Goal: Task Accomplishment & Management: Complete application form

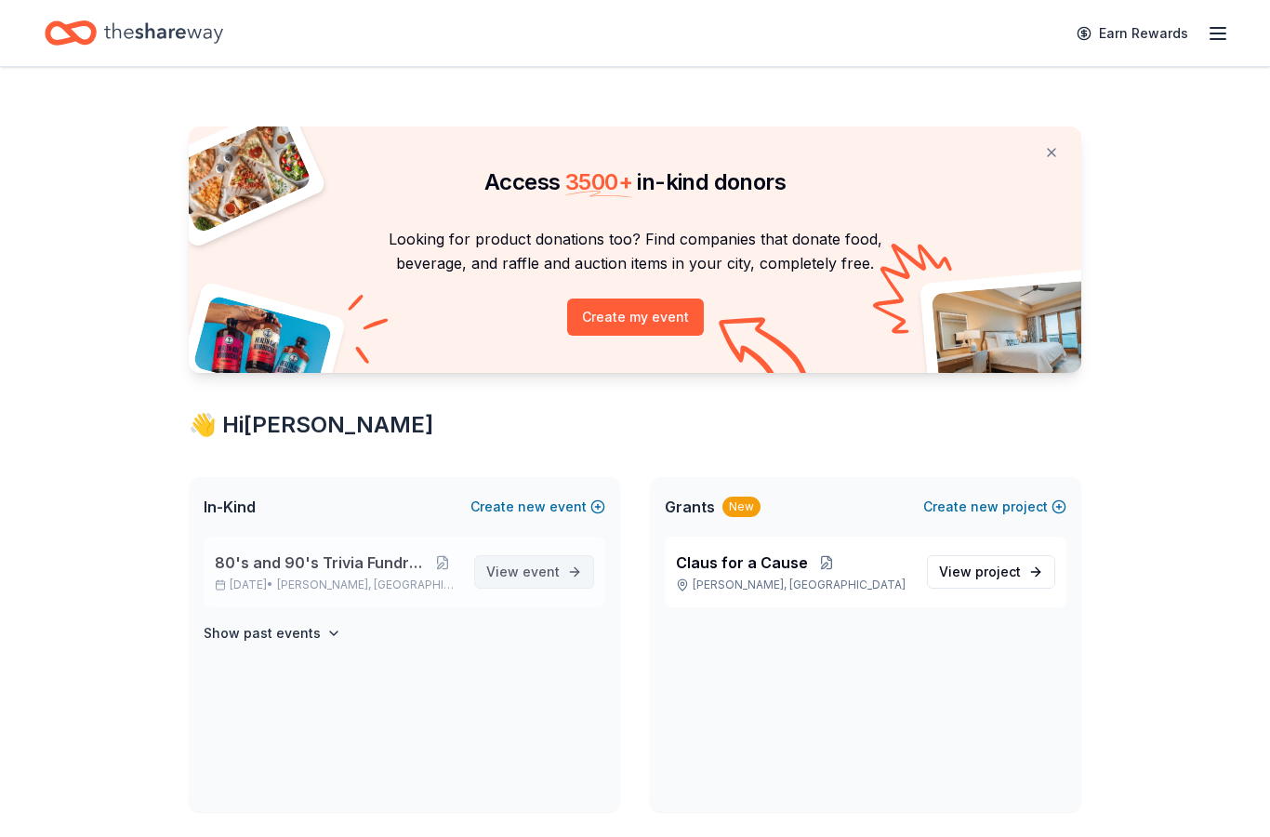
click at [511, 565] on span "View event" at bounding box center [522, 572] width 73 height 22
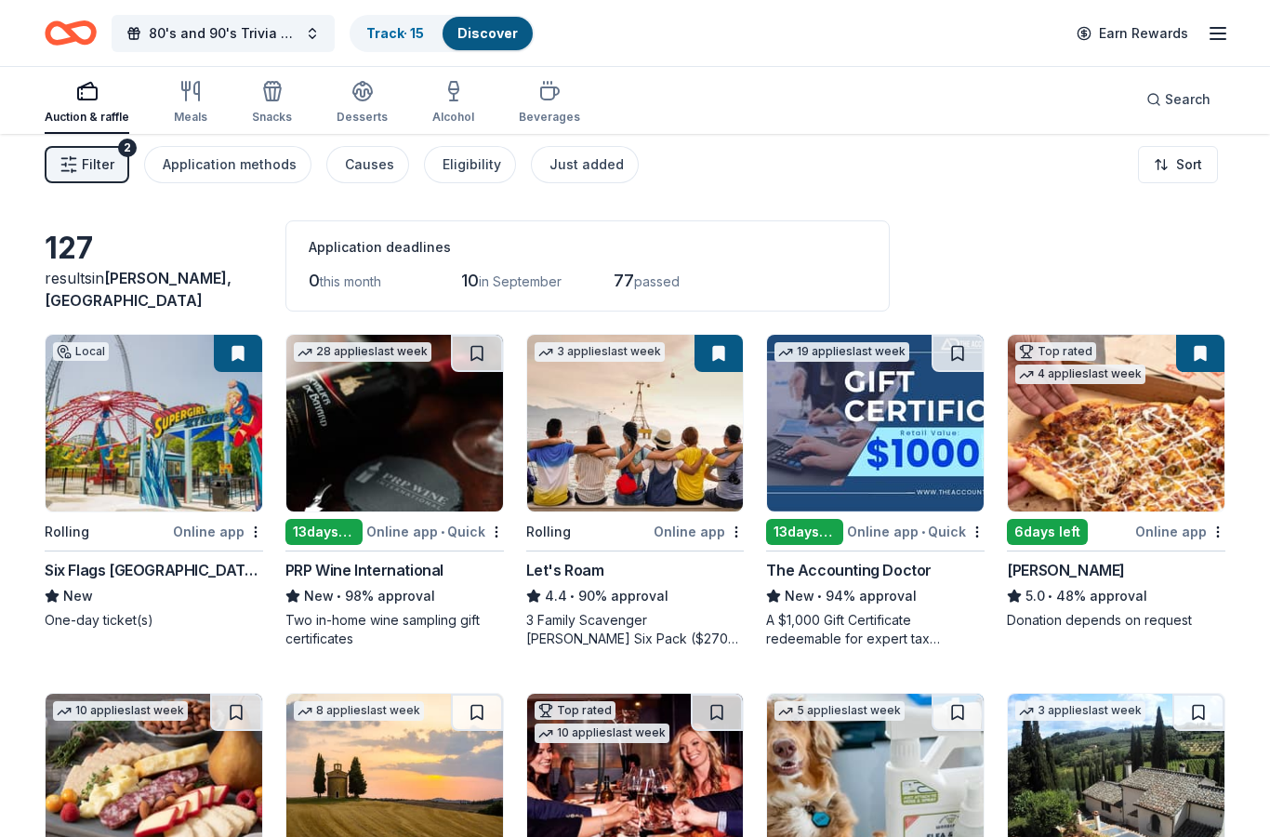
scroll to position [3, 0]
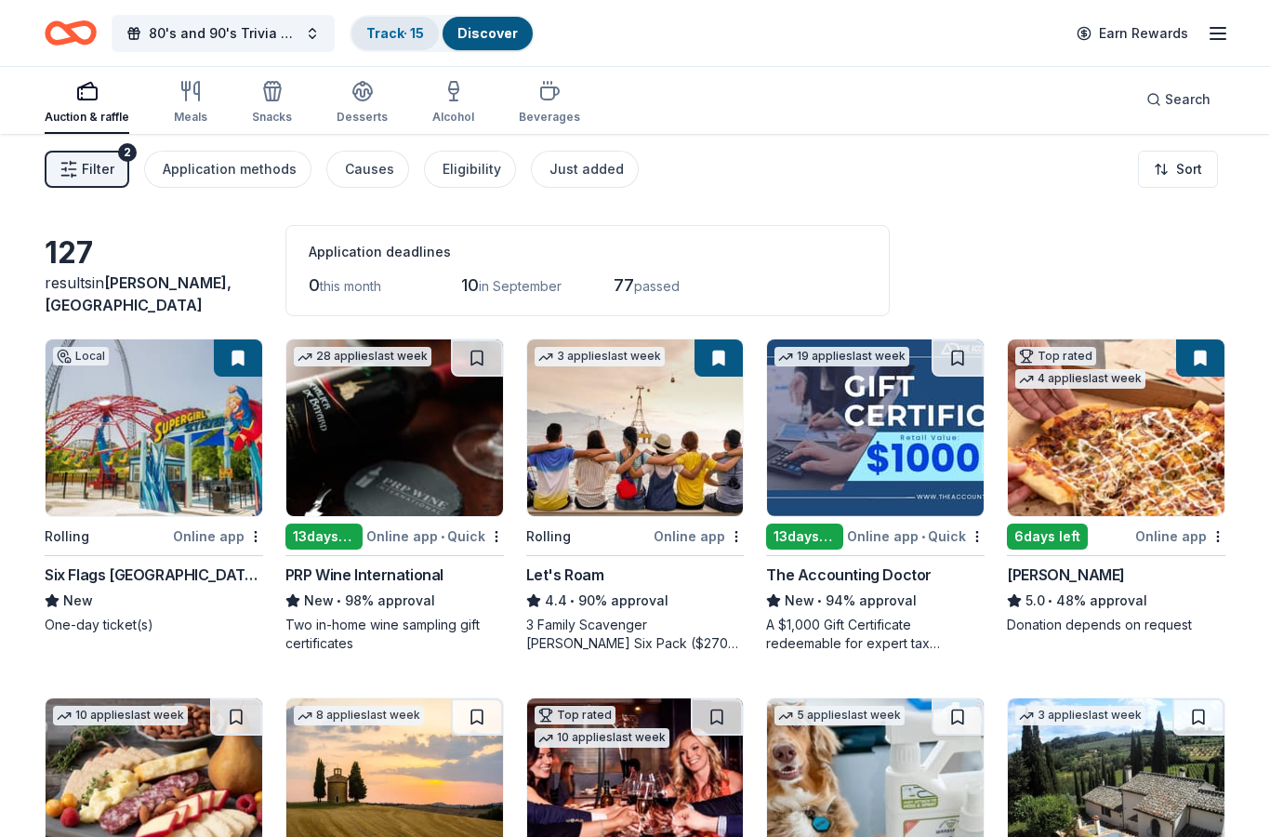
click at [381, 40] on link "Track · 15" at bounding box center [395, 33] width 58 height 16
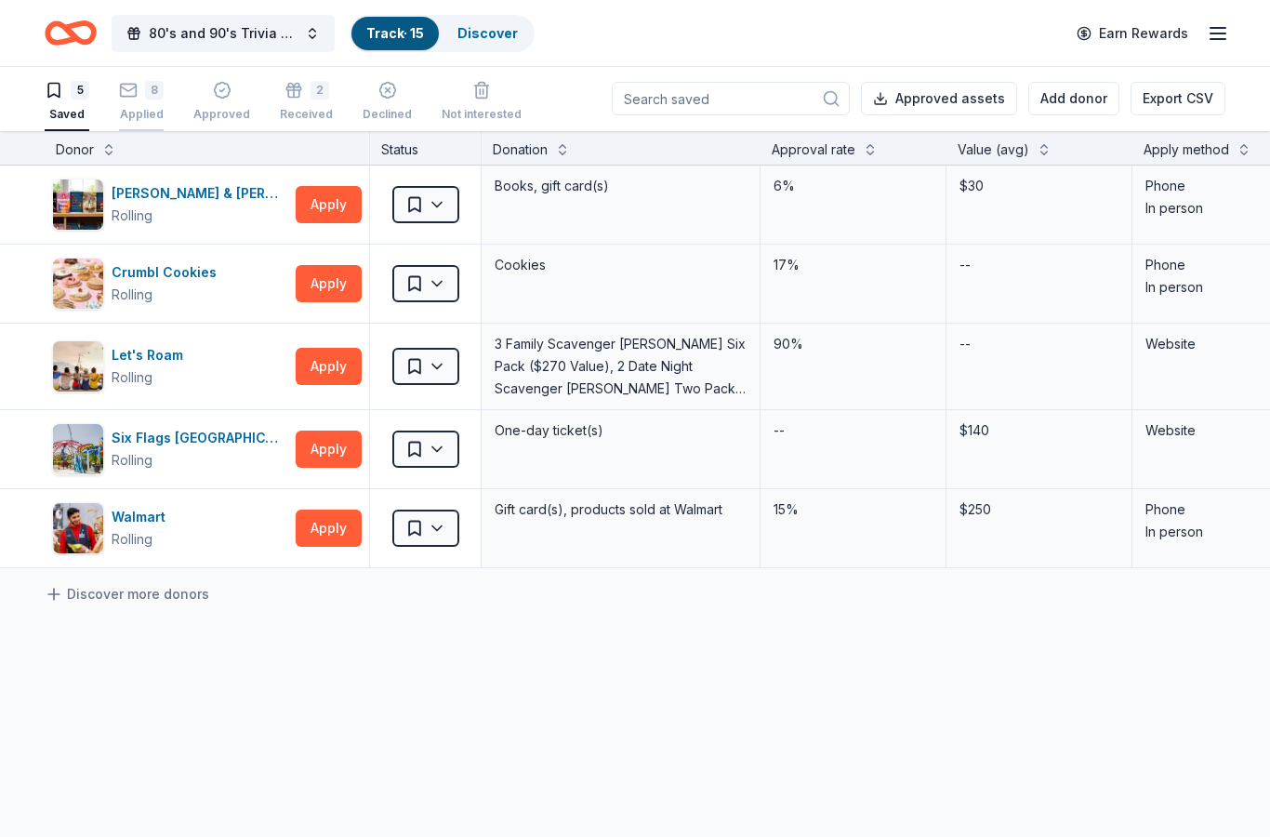
click at [144, 96] on div "8" at bounding box center [141, 90] width 45 height 19
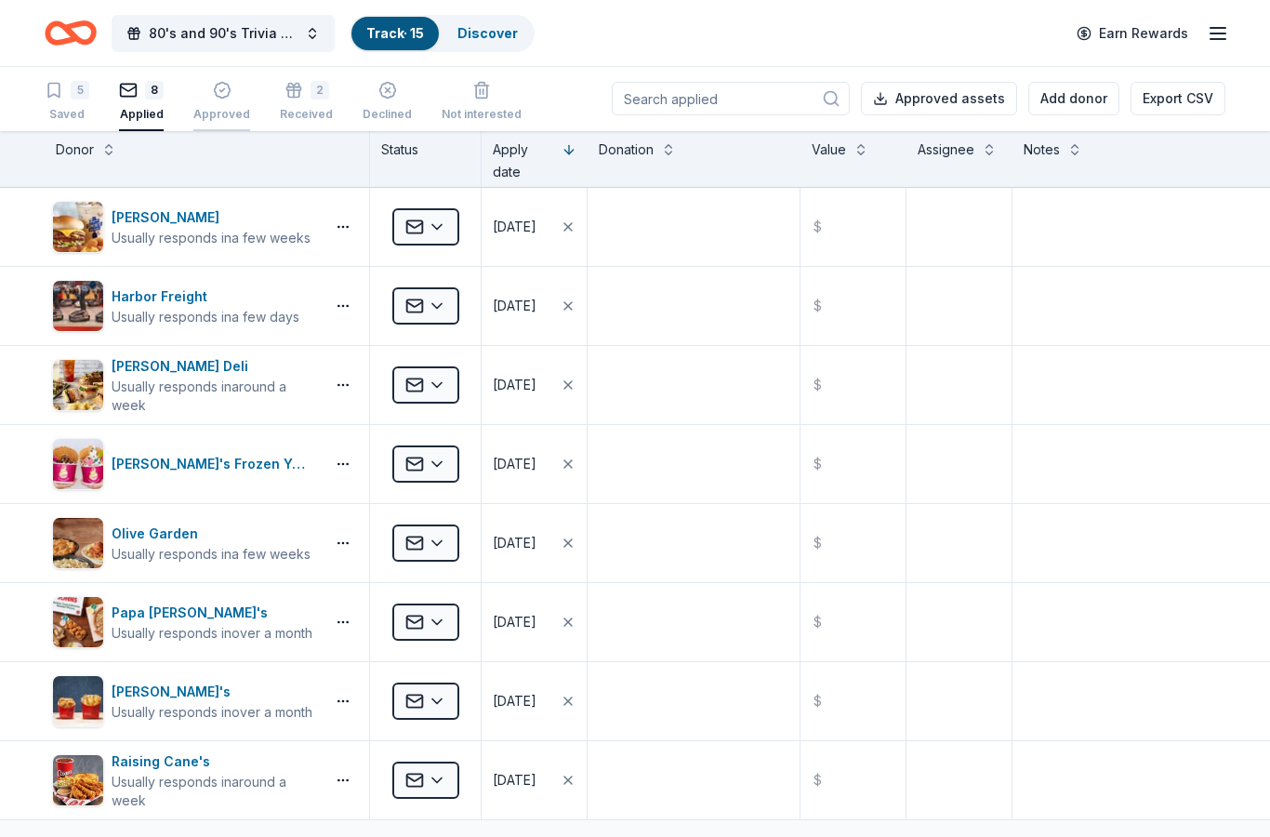
click at [225, 100] on div "Approved" at bounding box center [221, 101] width 57 height 41
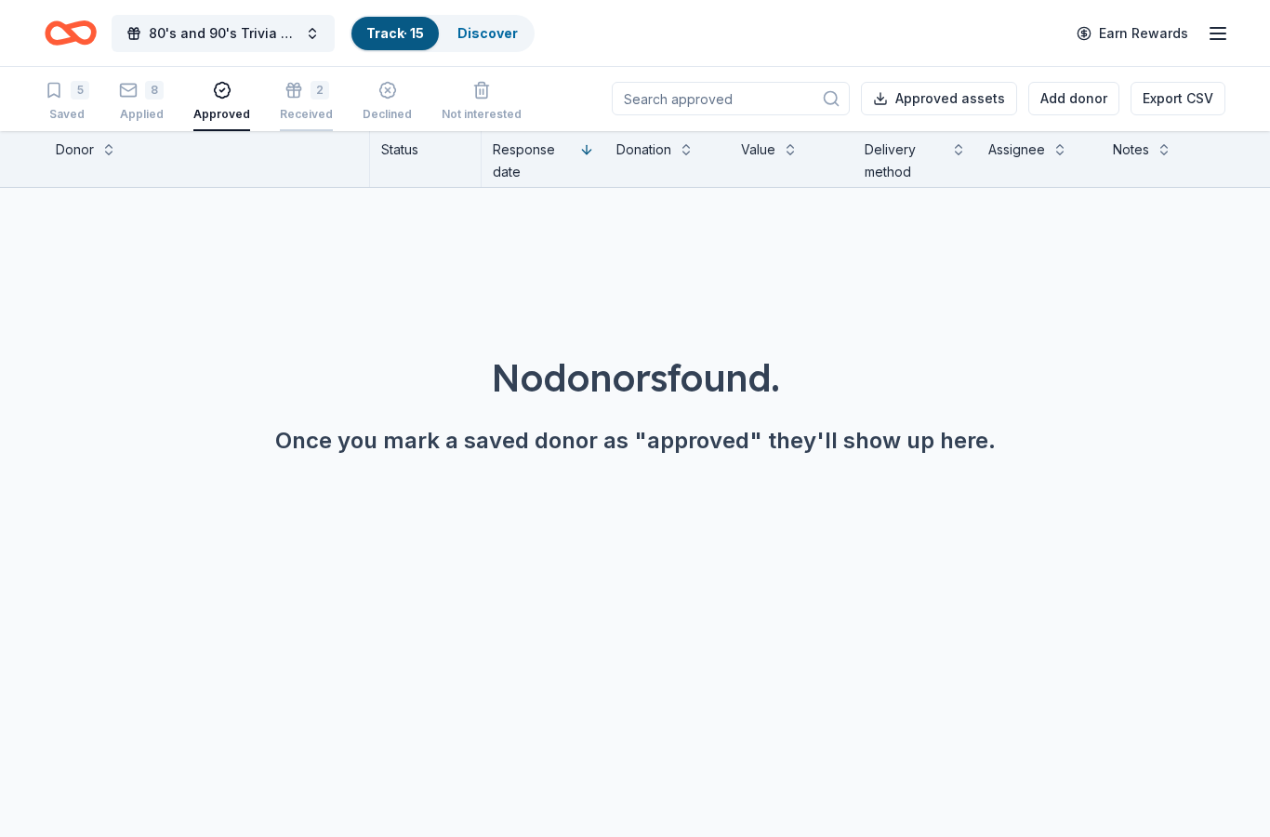
click at [323, 92] on div "2" at bounding box center [320, 90] width 19 height 19
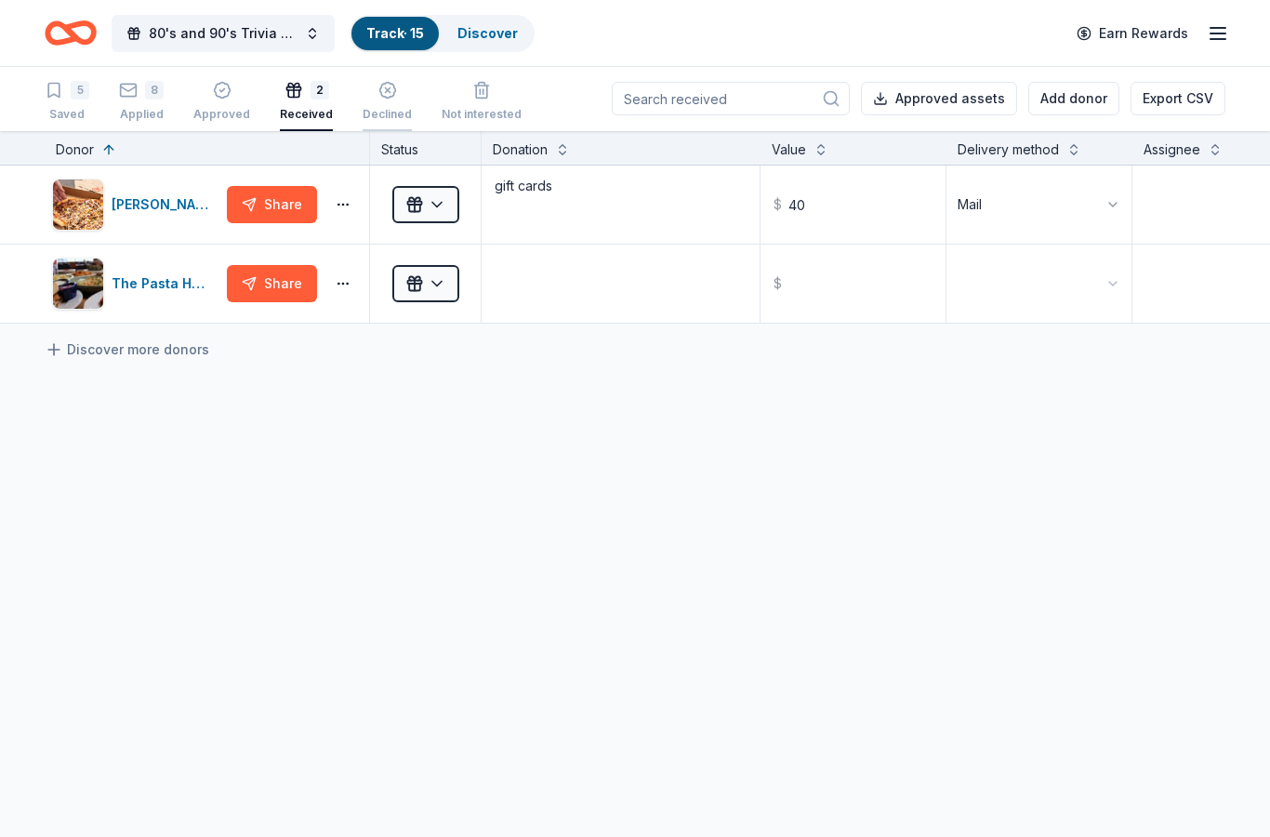
click at [378, 98] on icon "button" at bounding box center [387, 90] width 19 height 19
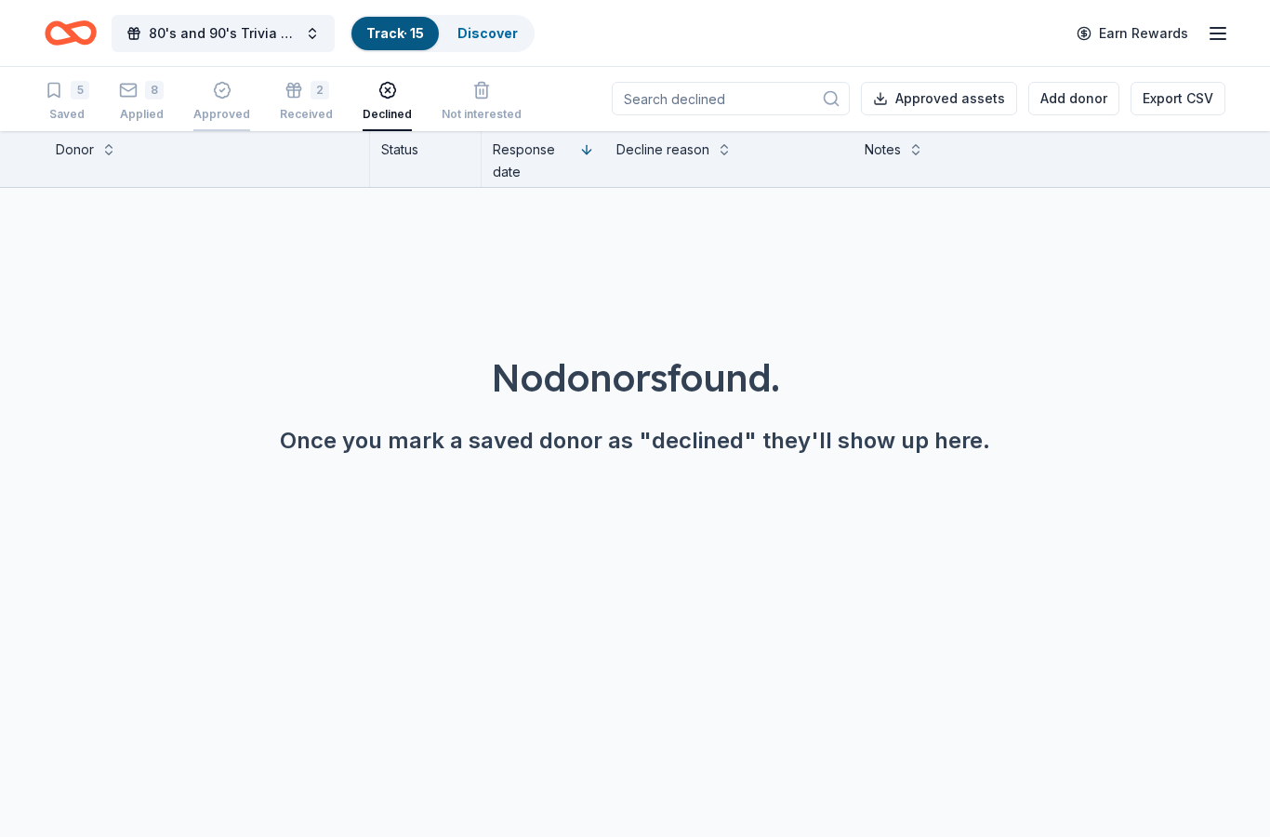
click at [232, 98] on div "button" at bounding box center [221, 90] width 57 height 19
click at [125, 110] on div "Applied" at bounding box center [141, 114] width 45 height 15
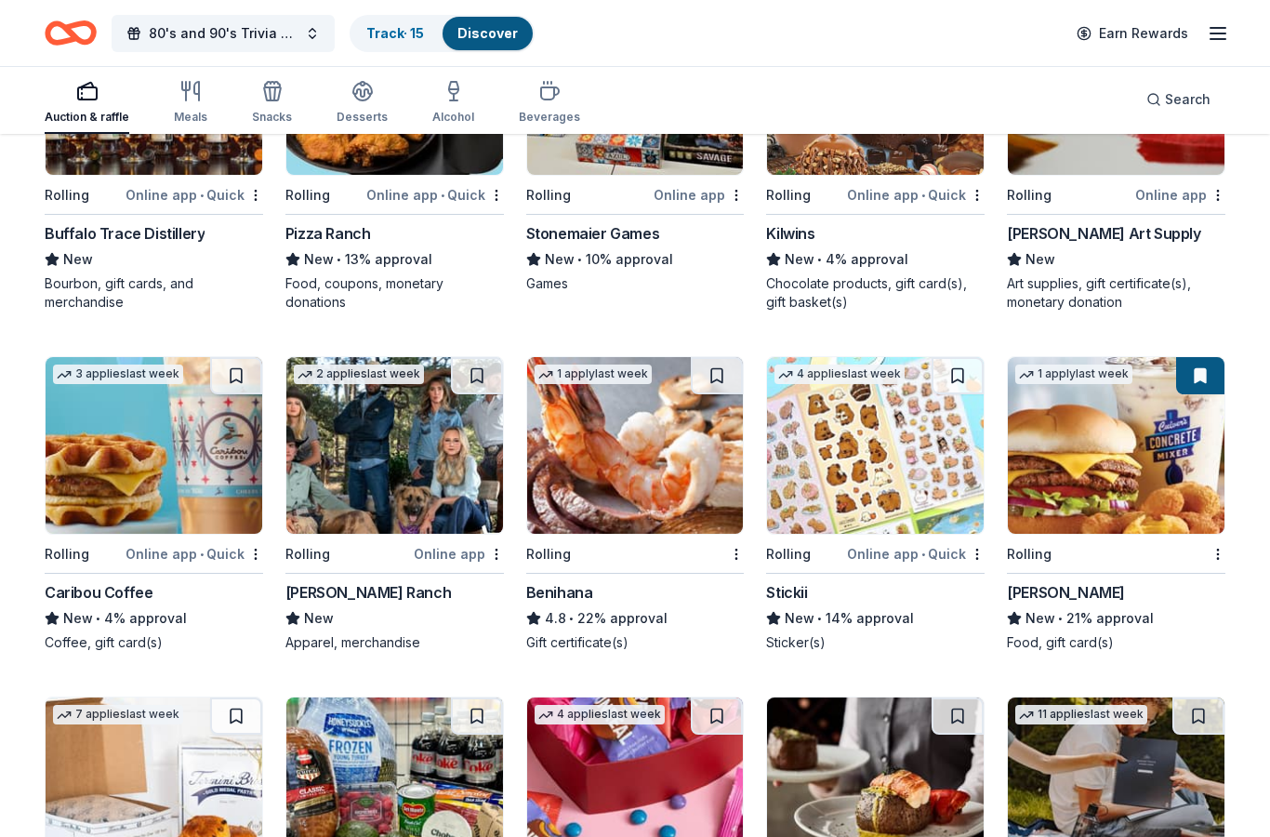
scroll to position [2497, 0]
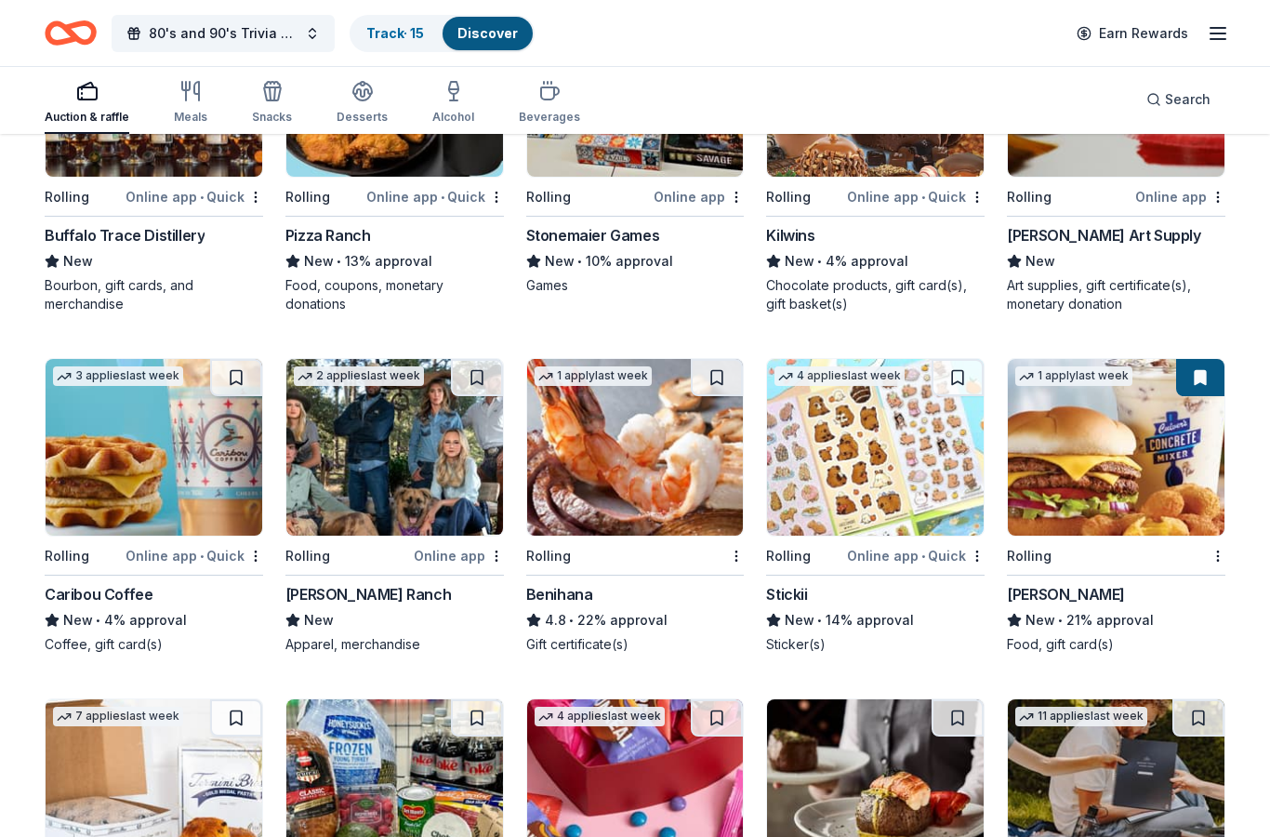
click at [115, 584] on div "Caribou Coffee" at bounding box center [99, 594] width 108 height 22
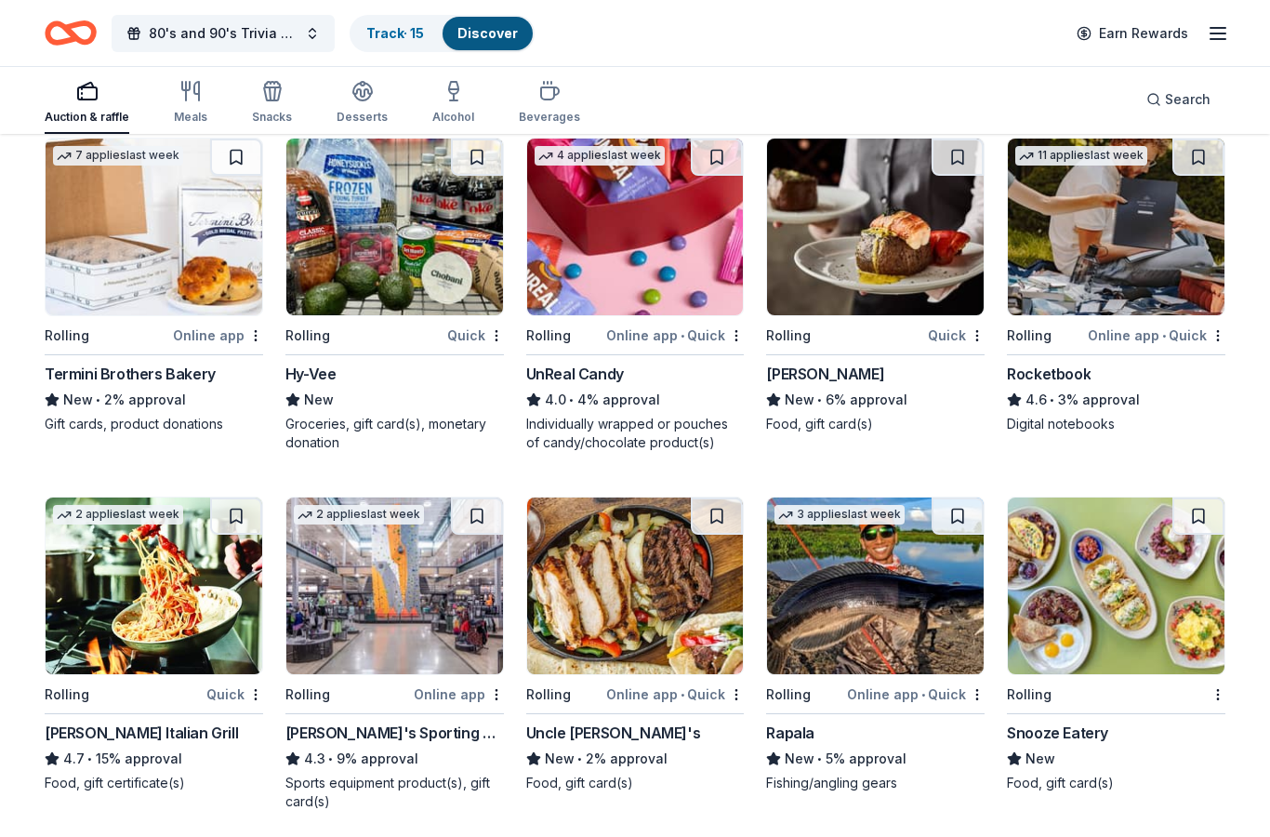
scroll to position [3106, 0]
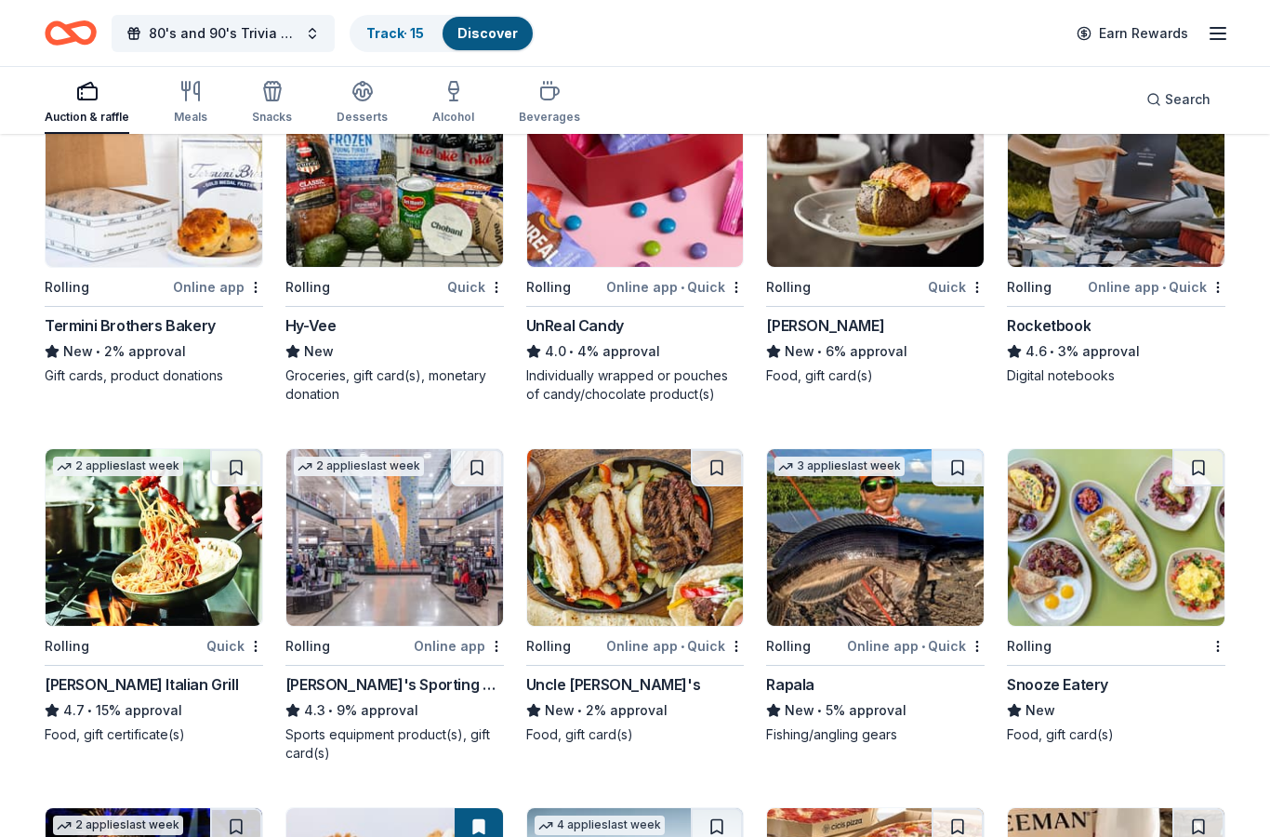
click at [145, 681] on div "[PERSON_NAME] Italian Grill" at bounding box center [141, 684] width 193 height 22
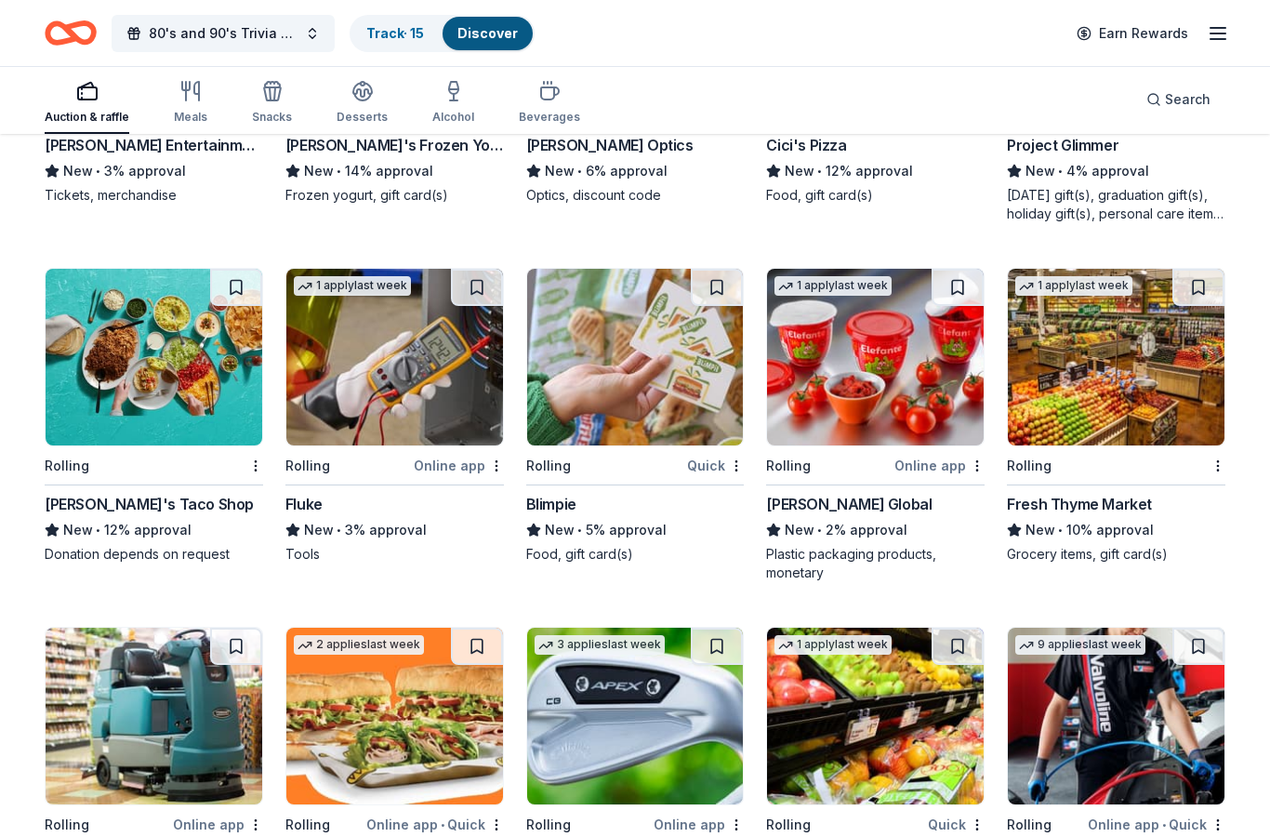
scroll to position [4004, 0]
click at [556, 493] on div "Blimpie" at bounding box center [551, 504] width 50 height 22
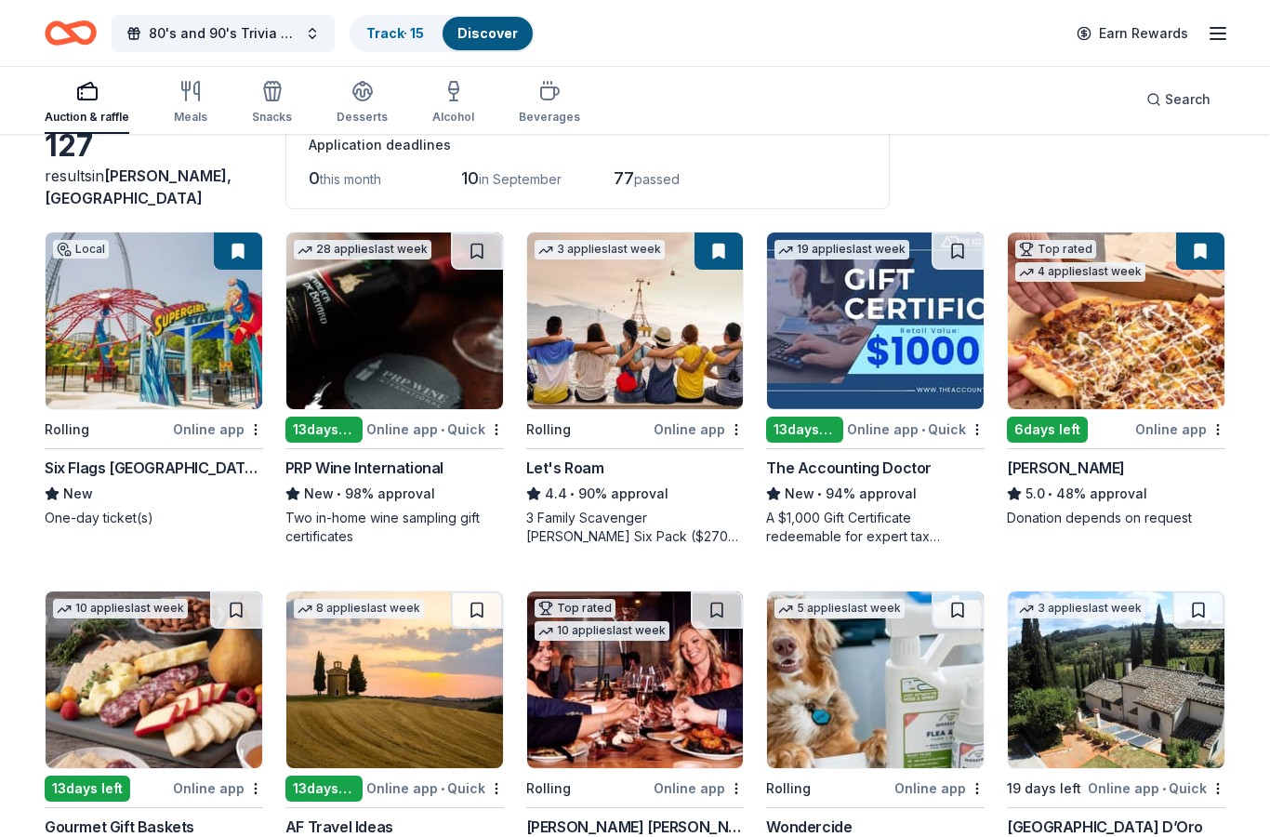
scroll to position [0, 0]
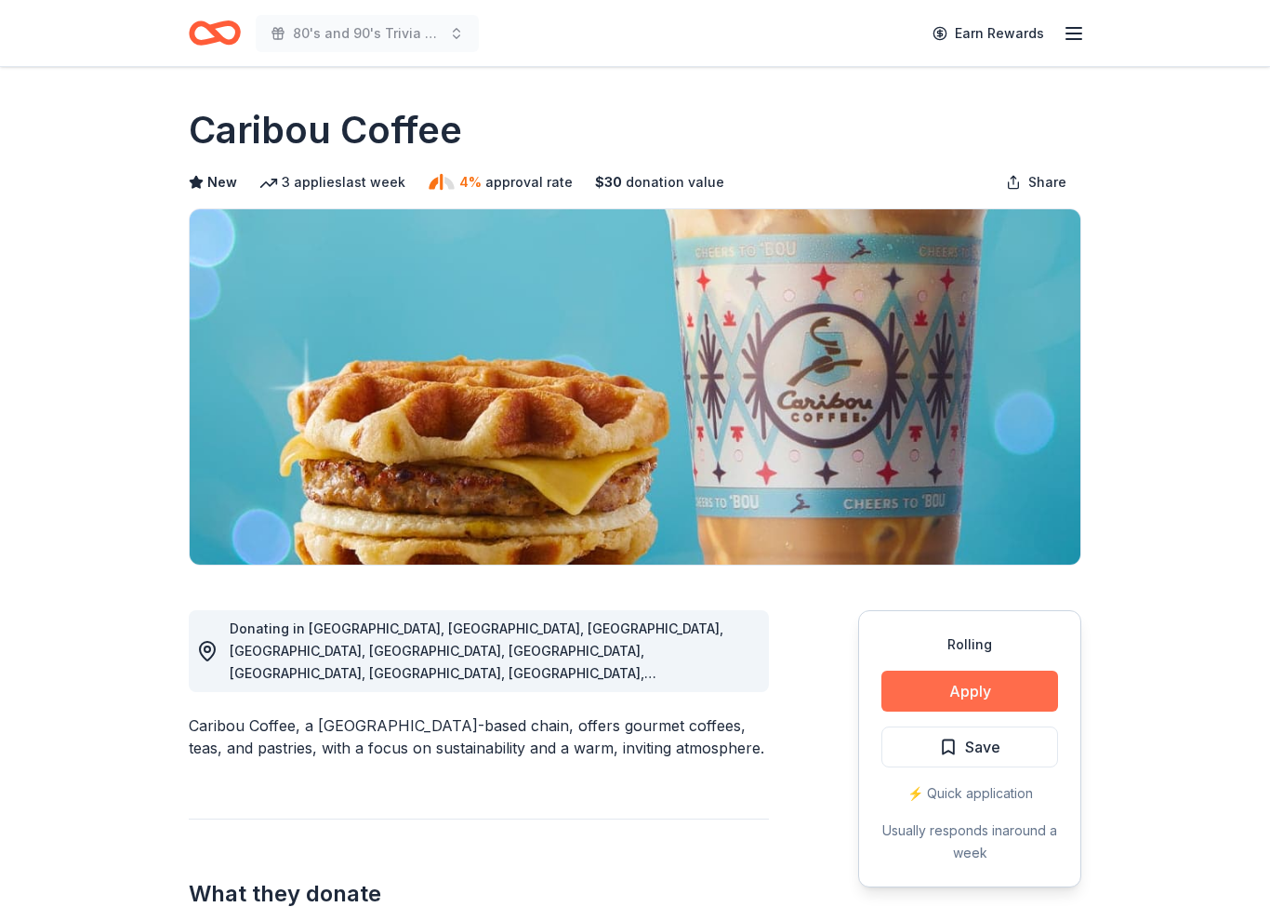
click at [1004, 696] on button "Apply" at bounding box center [970, 690] width 177 height 41
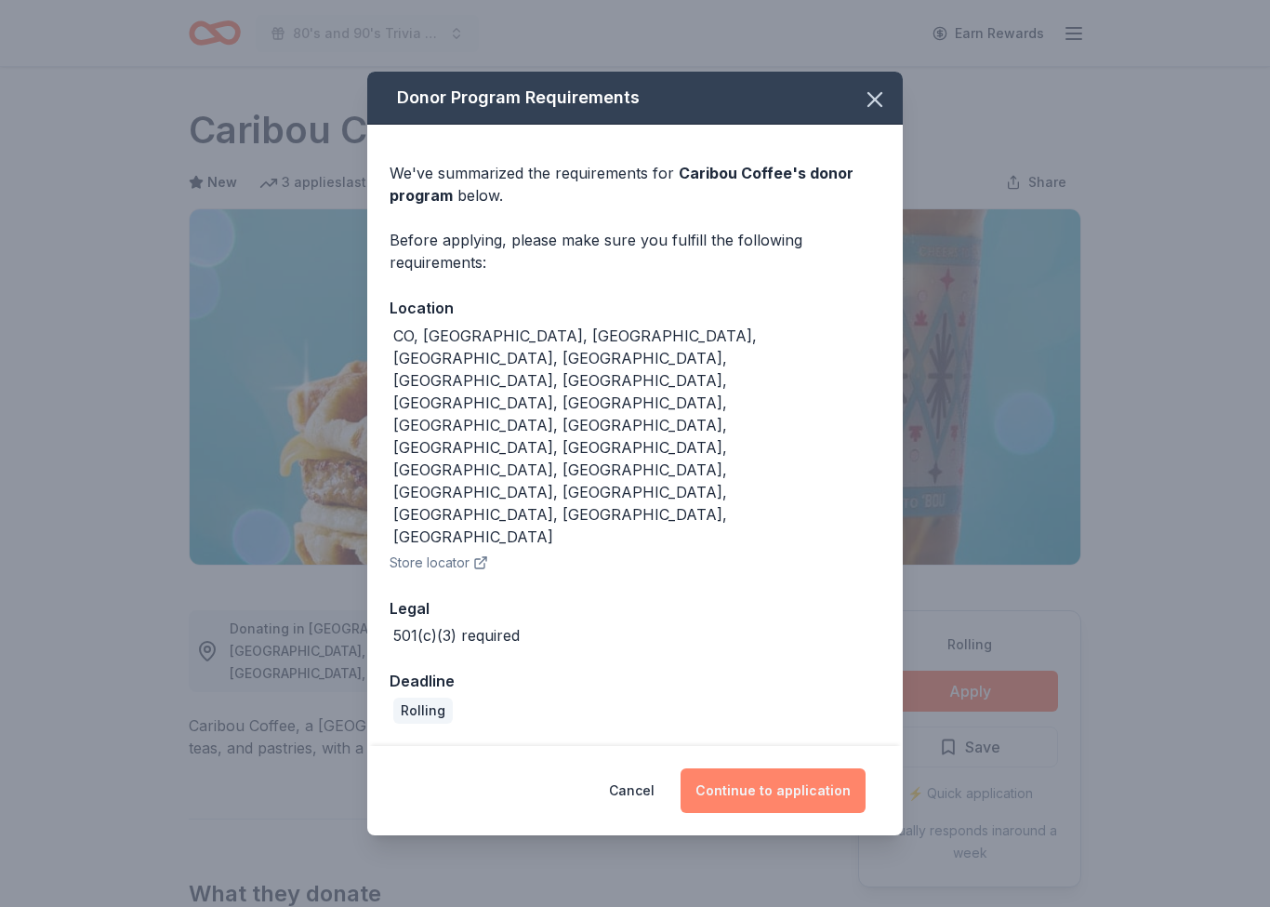
click at [815, 768] on button "Continue to application" at bounding box center [773, 790] width 185 height 45
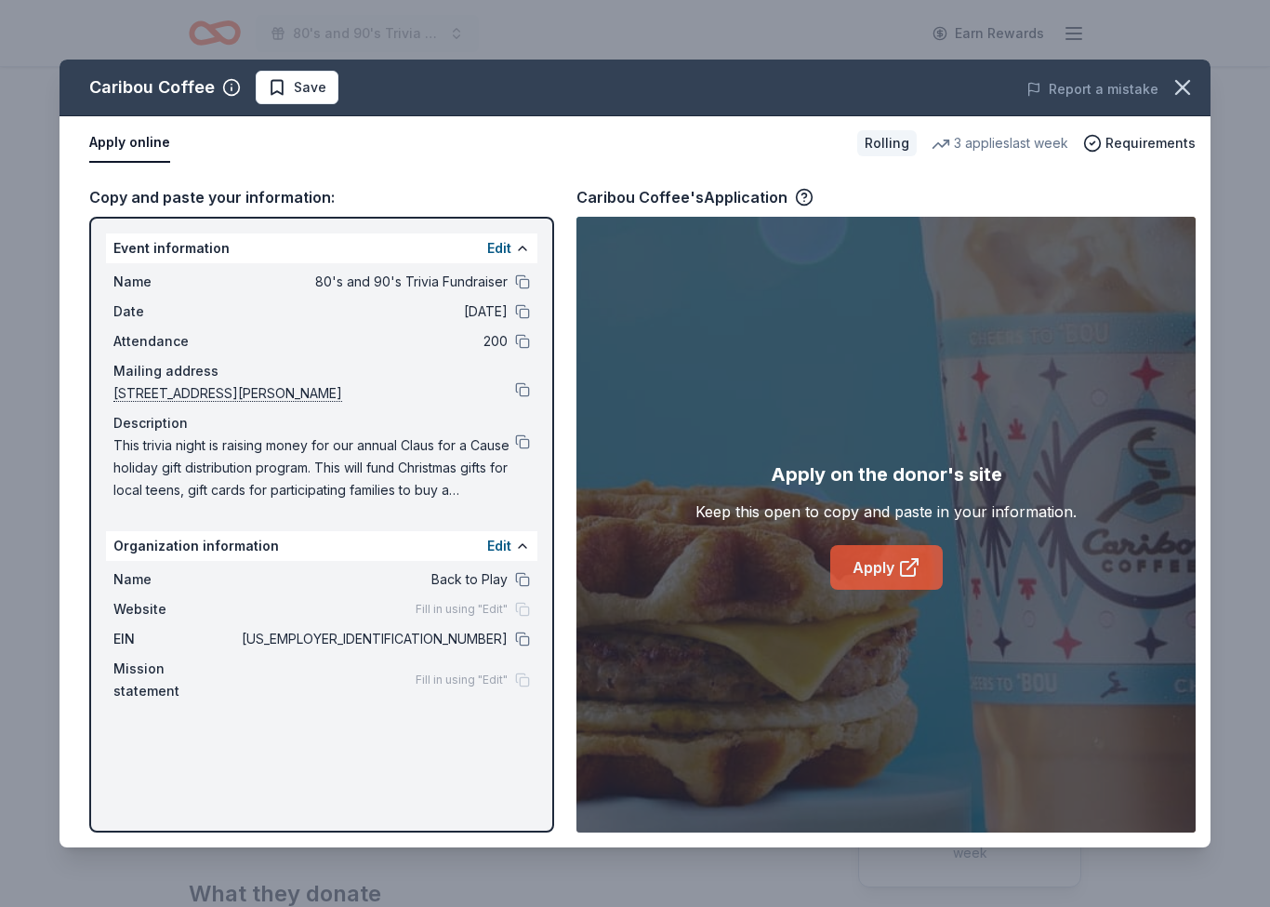
click at [905, 576] on icon at bounding box center [908, 569] width 14 height 14
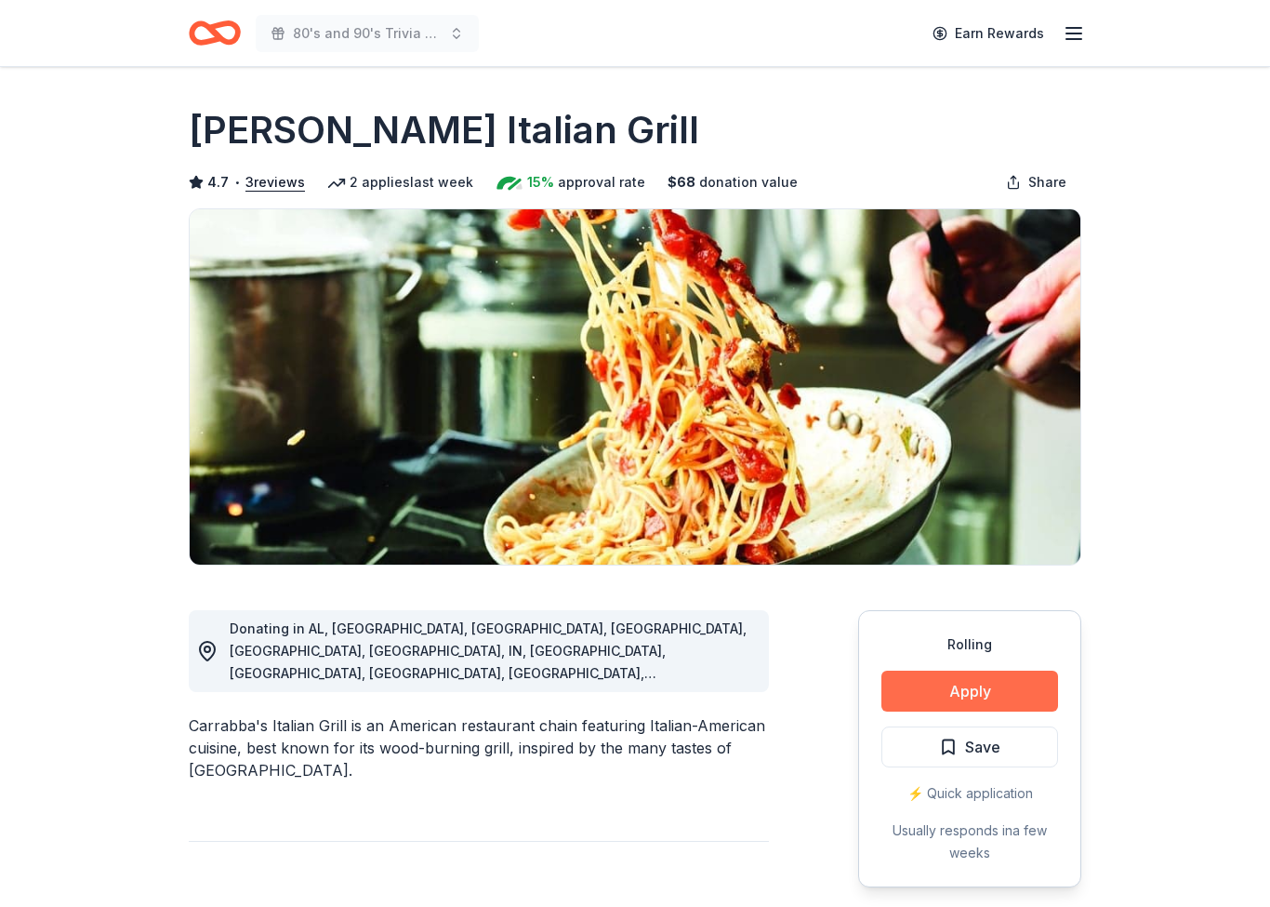
click at [950, 687] on button "Apply" at bounding box center [970, 690] width 177 height 41
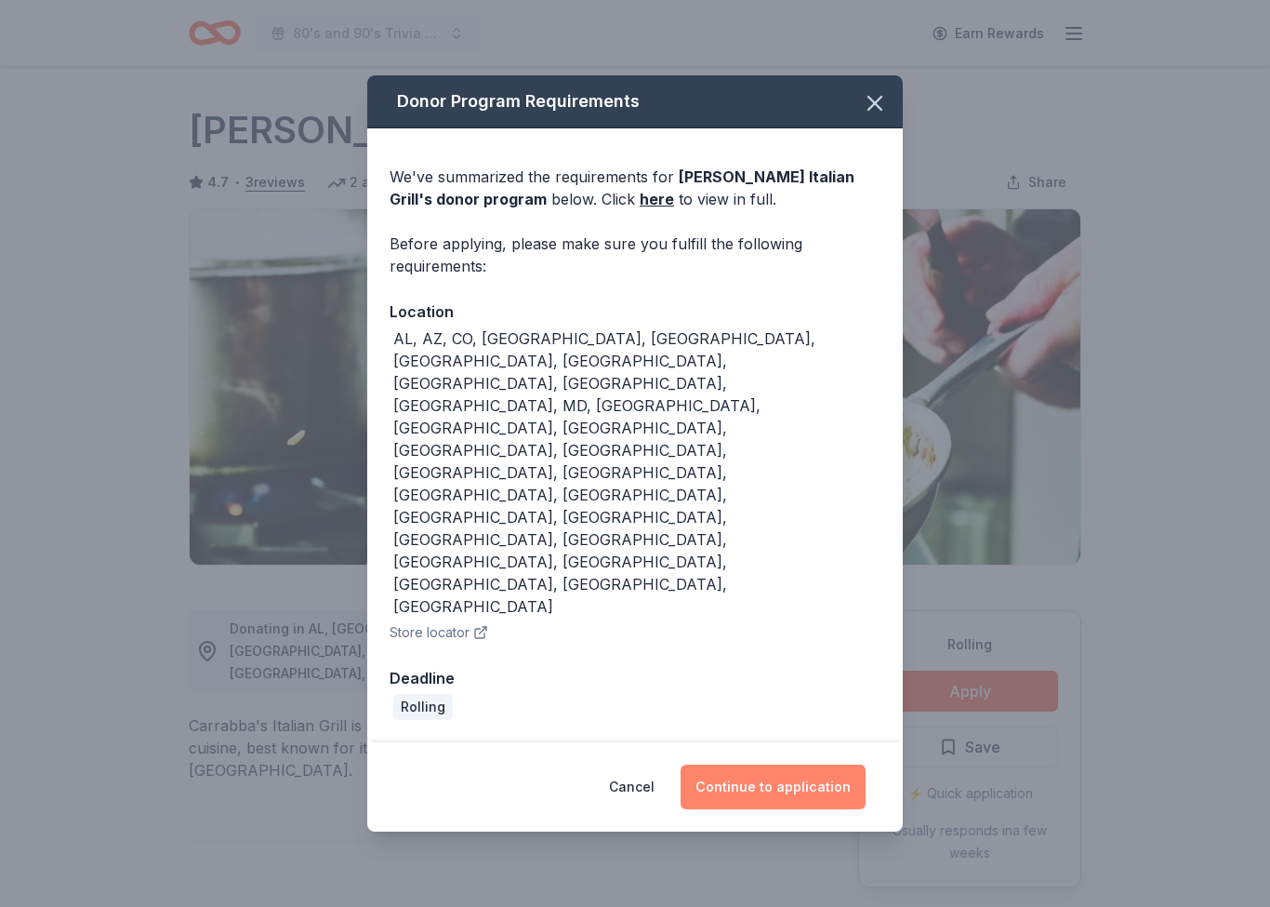
click at [760, 764] on button "Continue to application" at bounding box center [773, 786] width 185 height 45
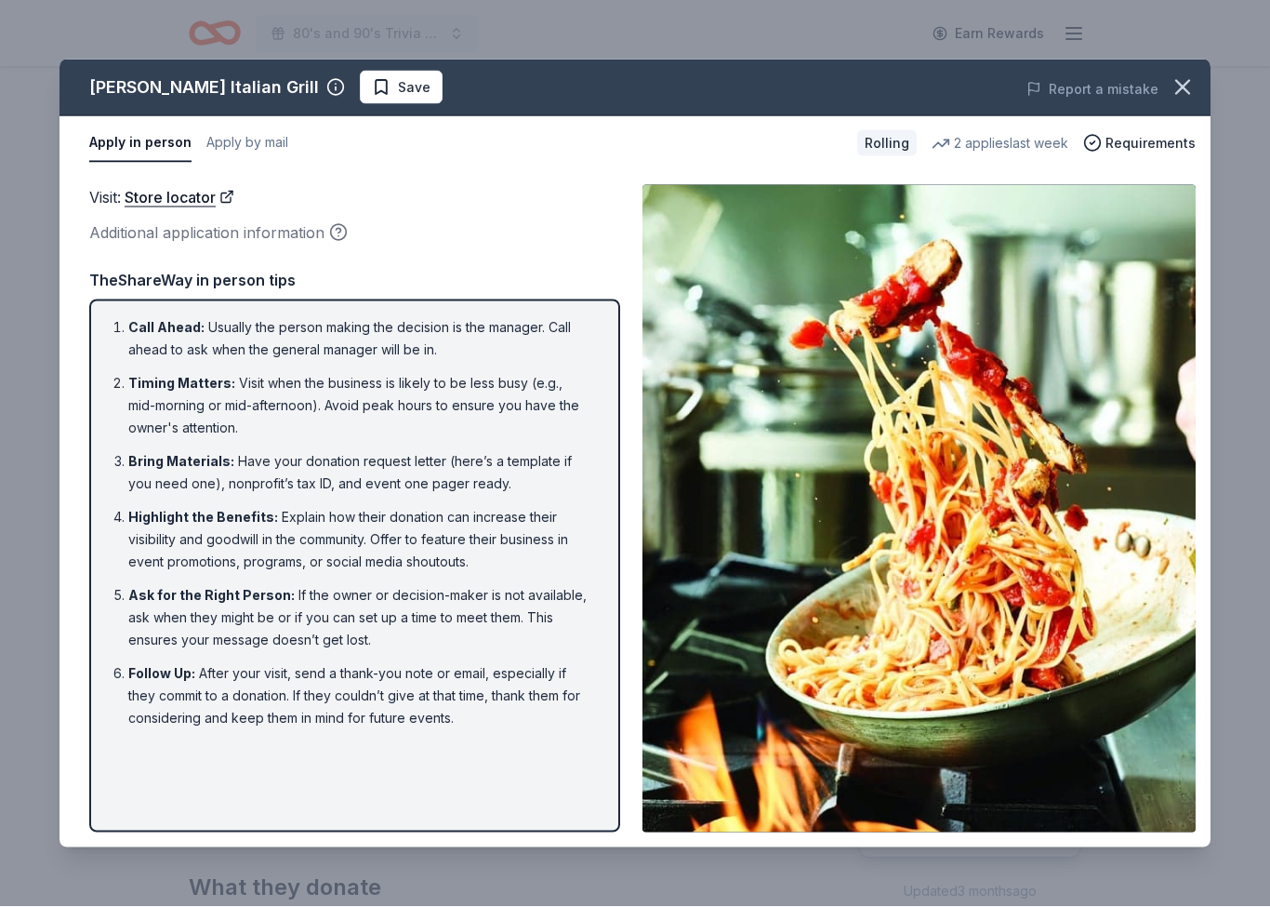
scroll to position [81, 0]
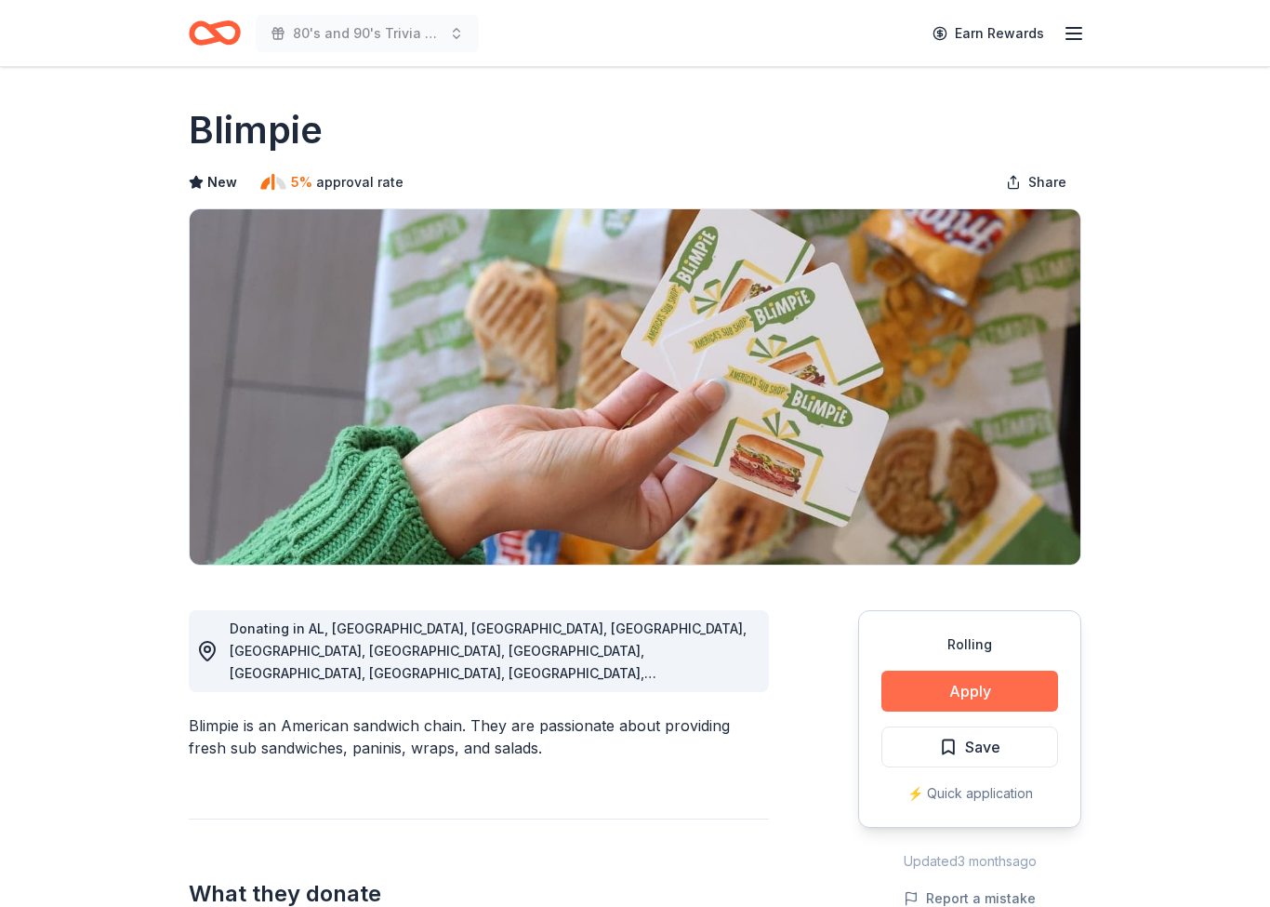
click at [955, 690] on button "Apply" at bounding box center [970, 690] width 177 height 41
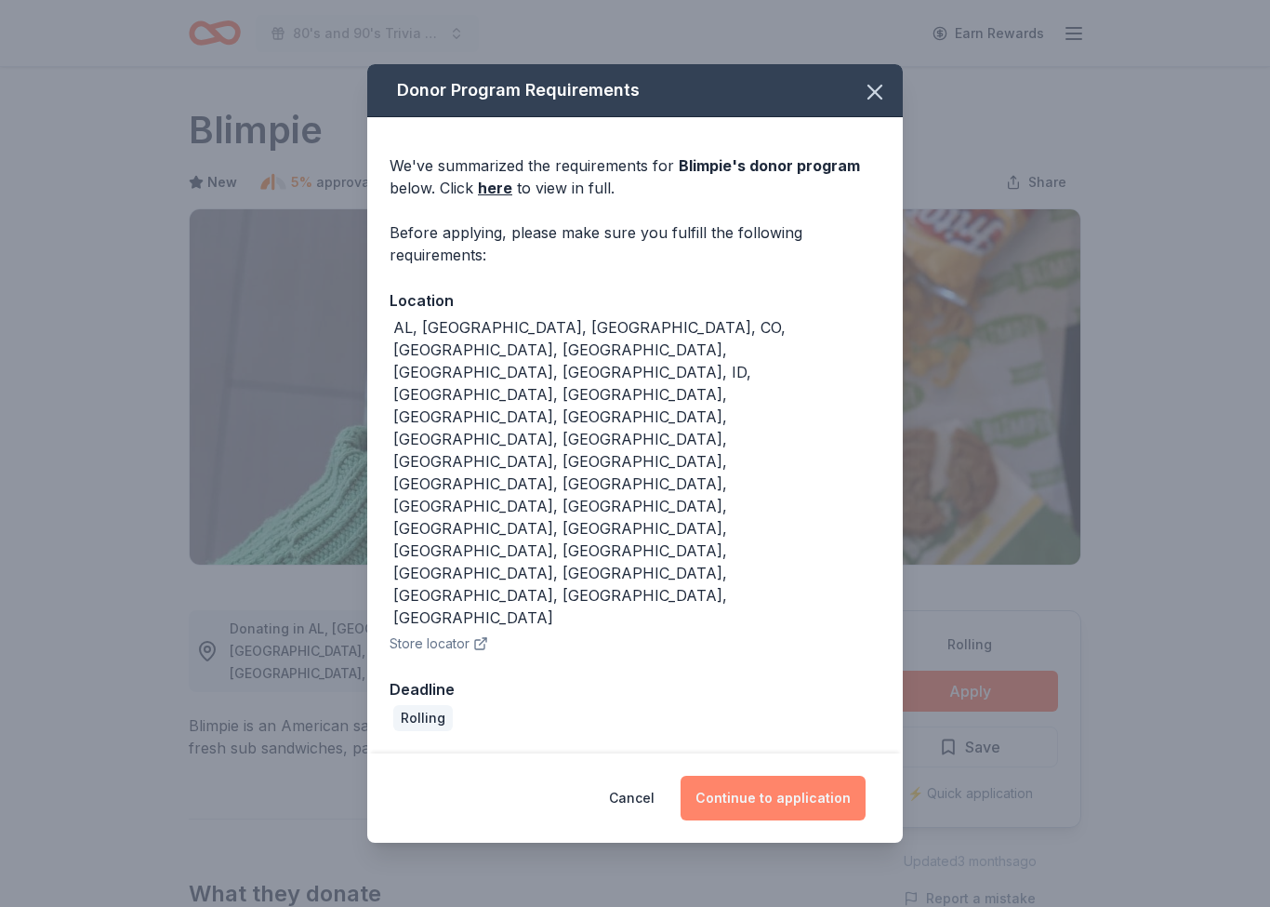
click at [761, 776] on button "Continue to application" at bounding box center [773, 798] width 185 height 45
